Goal: Information Seeking & Learning: Check status

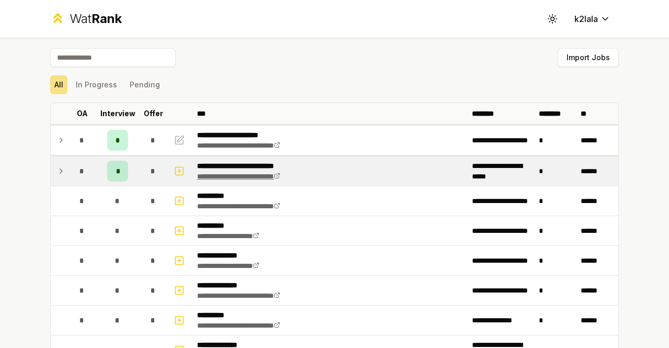
click at [219, 176] on link "**********" at bounding box center [238, 176] width 83 height 7
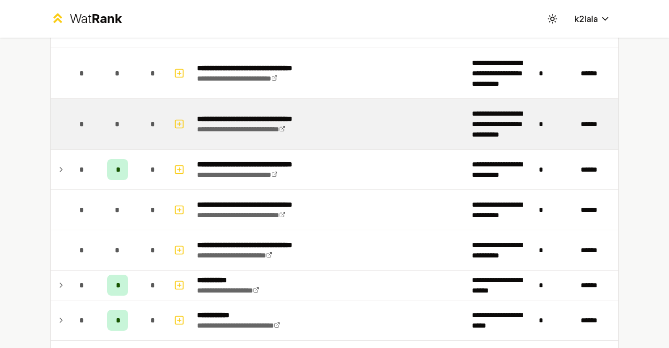
scroll to position [1098, 0]
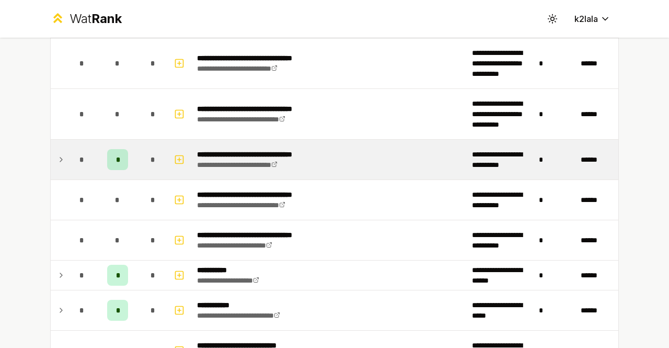
click at [116, 154] on span "*" at bounding box center [117, 159] width 3 height 10
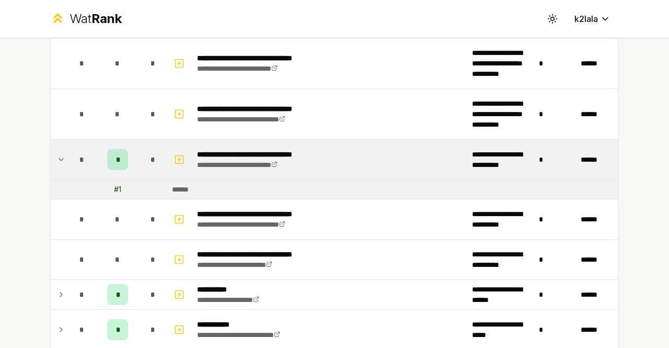
click at [116, 154] on span "*" at bounding box center [117, 159] width 3 height 10
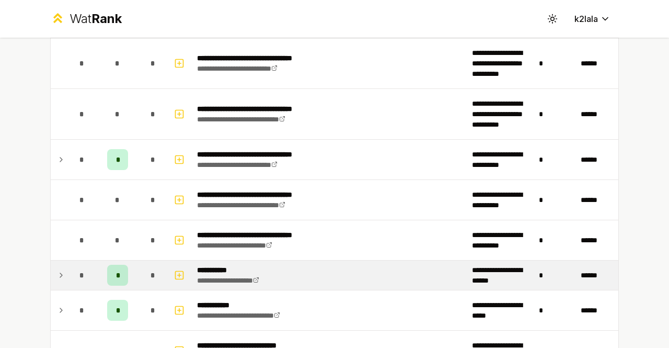
click at [109, 268] on div "*" at bounding box center [117, 275] width 21 height 21
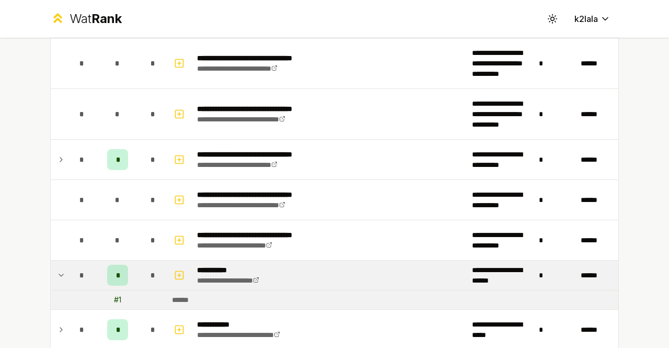
click at [109, 268] on div "*" at bounding box center [117, 275] width 21 height 21
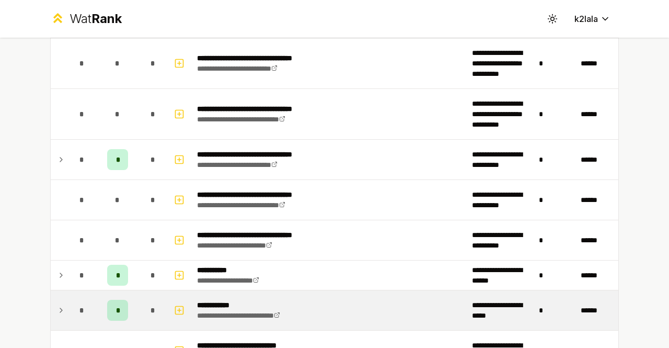
click at [111, 300] on div "*" at bounding box center [117, 310] width 21 height 21
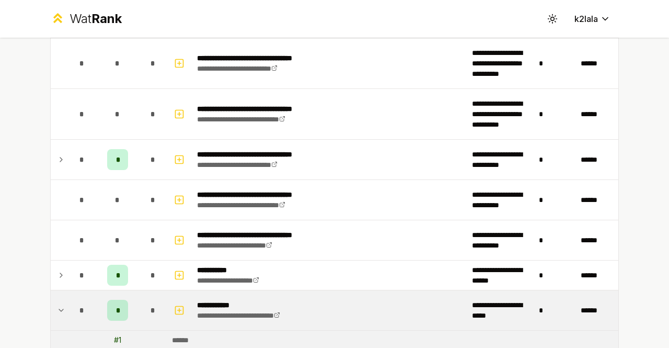
click at [111, 300] on div "*" at bounding box center [117, 310] width 21 height 21
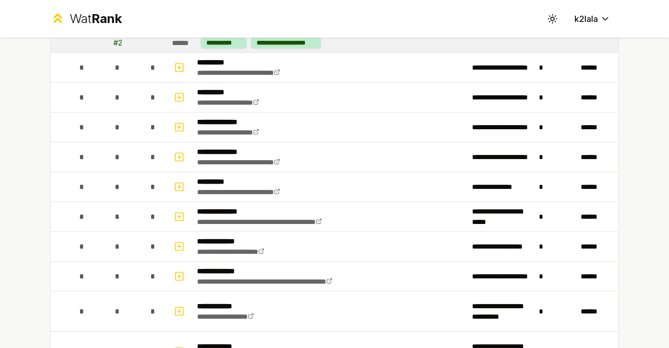
scroll to position [0, 0]
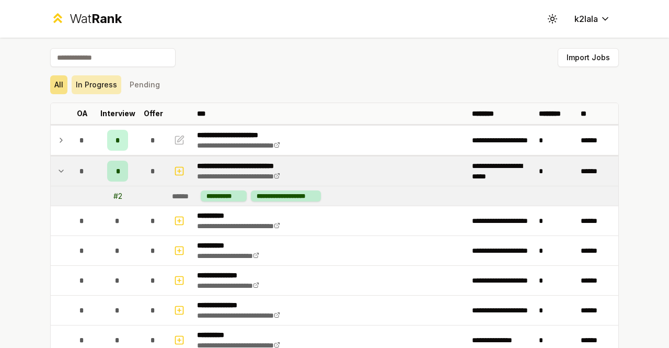
click at [100, 84] on button "In Progress" at bounding box center [97, 84] width 50 height 19
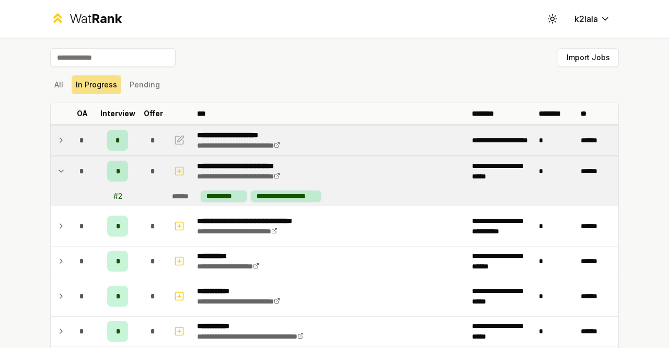
click at [333, 142] on td "**********" at bounding box center [330, 140] width 275 height 29
